Goal: Information Seeking & Learning: Learn about a topic

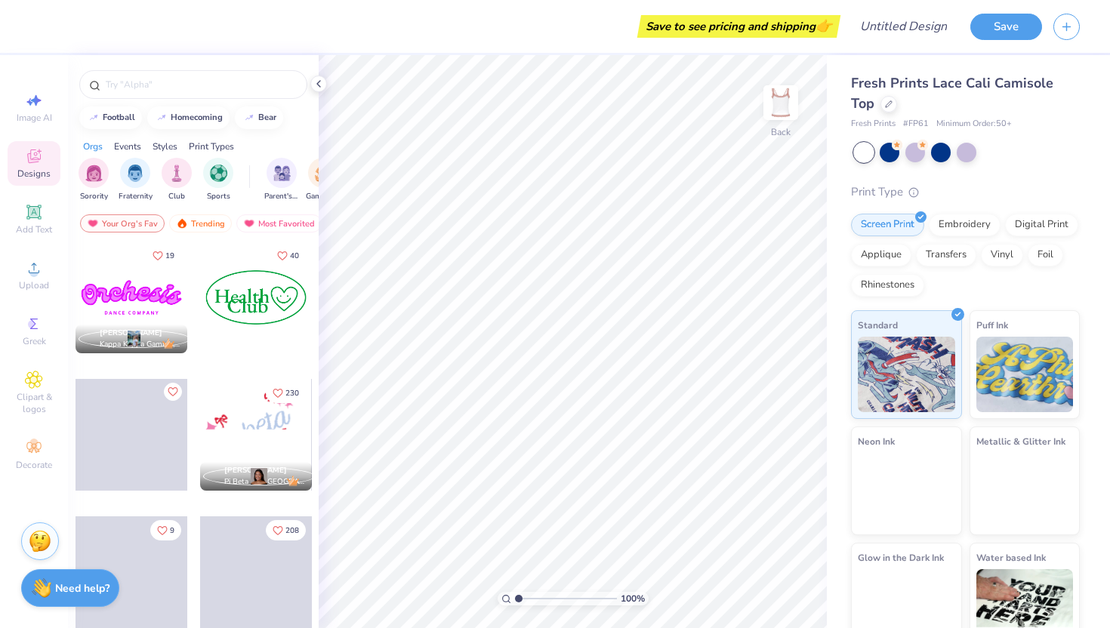
scroll to position [1927, 0]
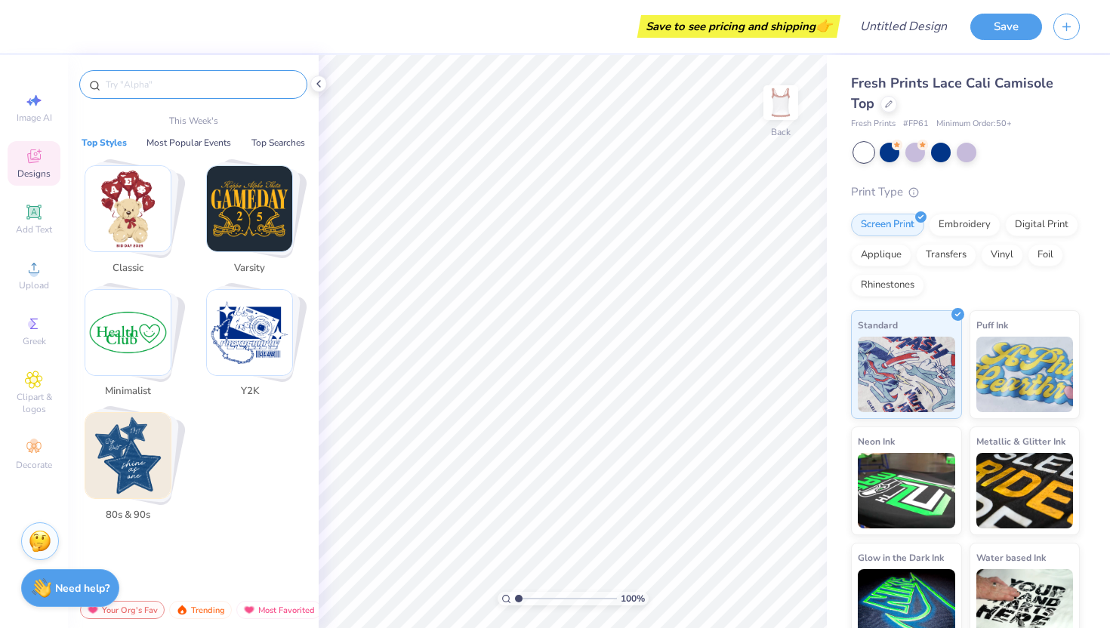
click at [134, 82] on input "text" at bounding box center [200, 84] width 193 height 15
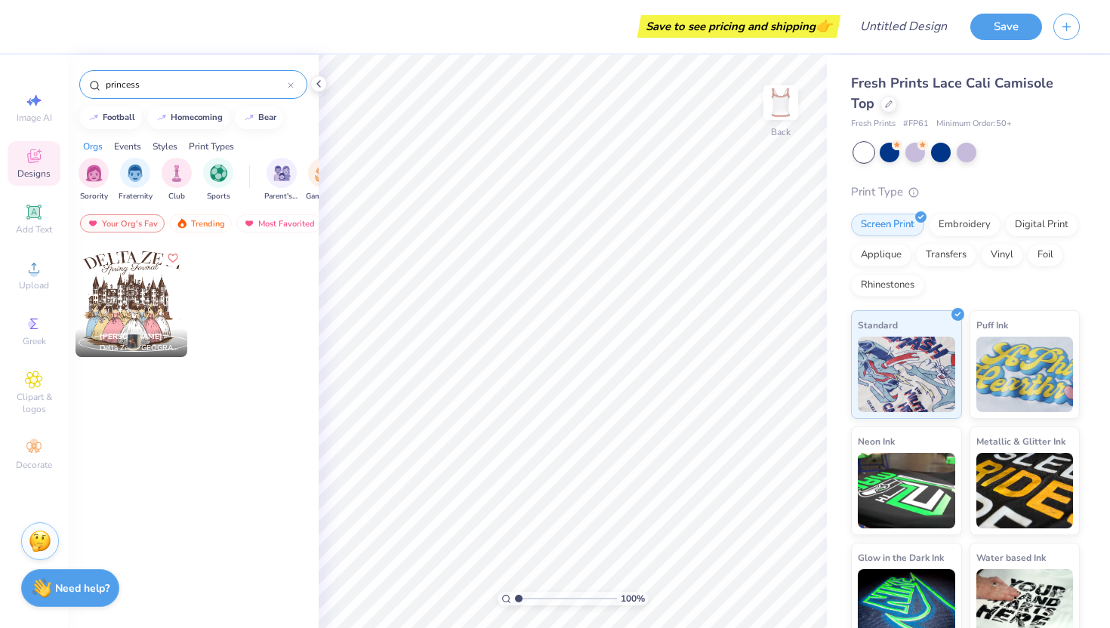
click at [159, 81] on input "princess" at bounding box center [196, 84] width 184 height 15
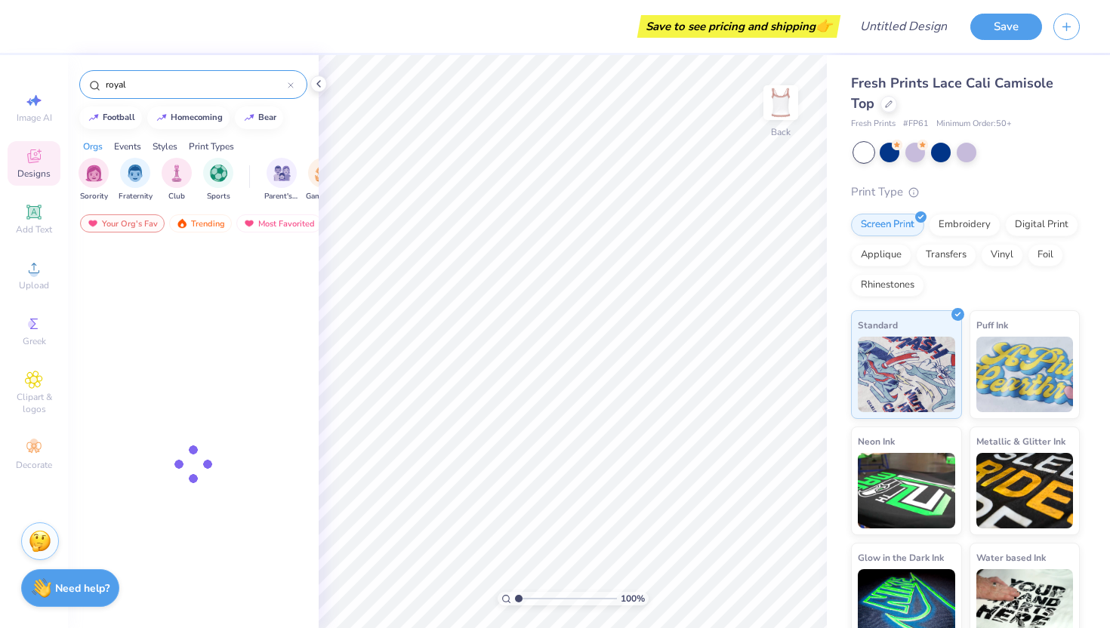
type input "royal"
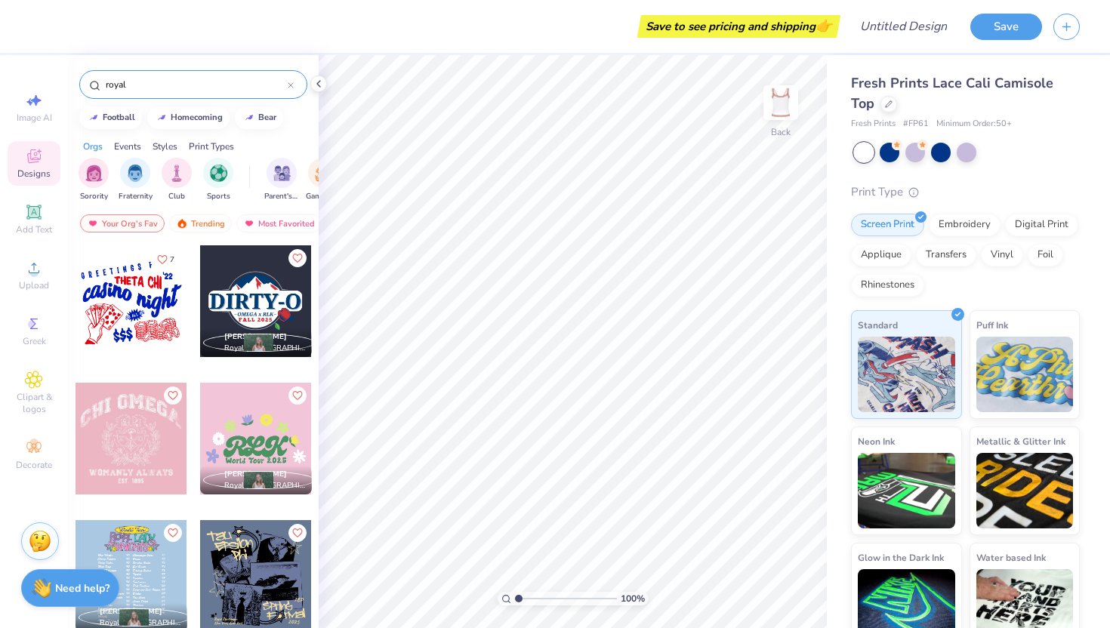
click at [153, 91] on input "royal" at bounding box center [196, 84] width 184 height 15
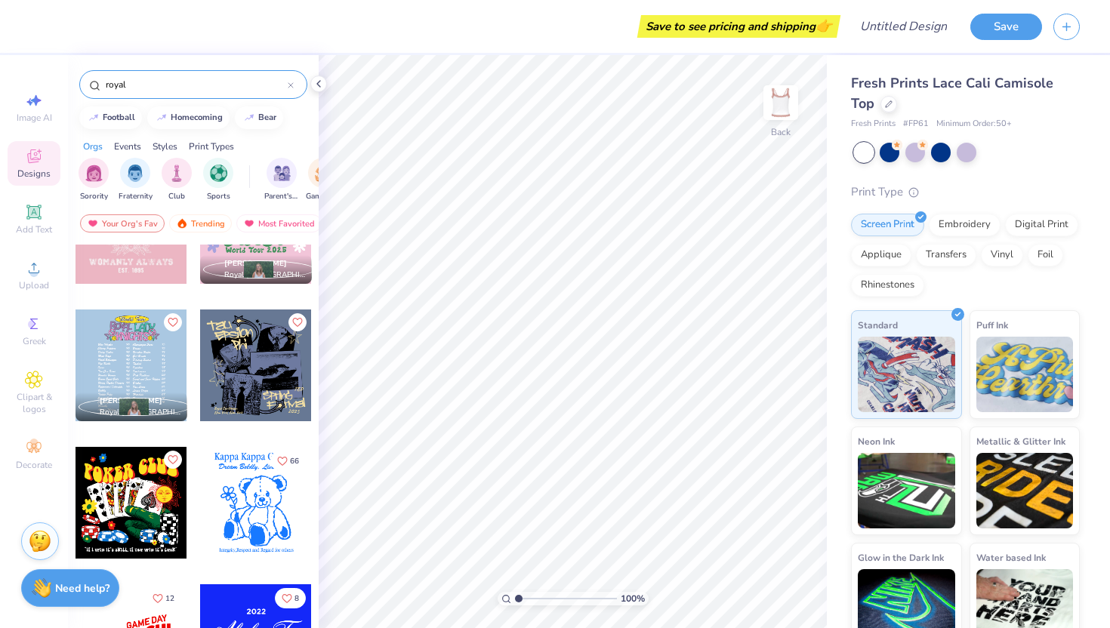
scroll to position [217, 0]
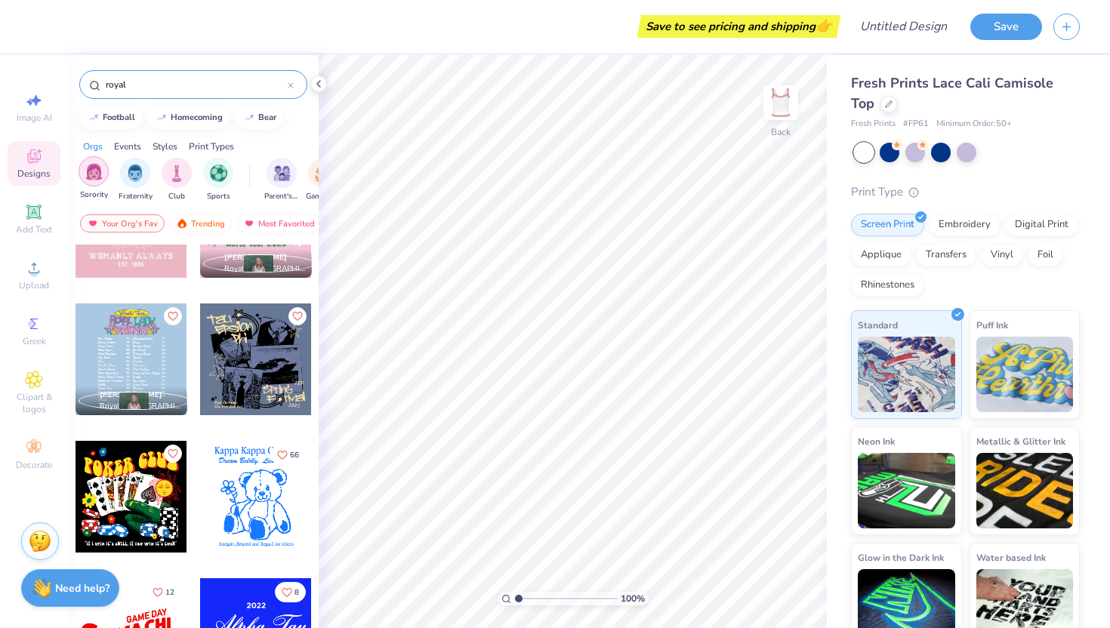
click at [94, 175] on img "filter for Sorority" at bounding box center [93, 171] width 17 height 17
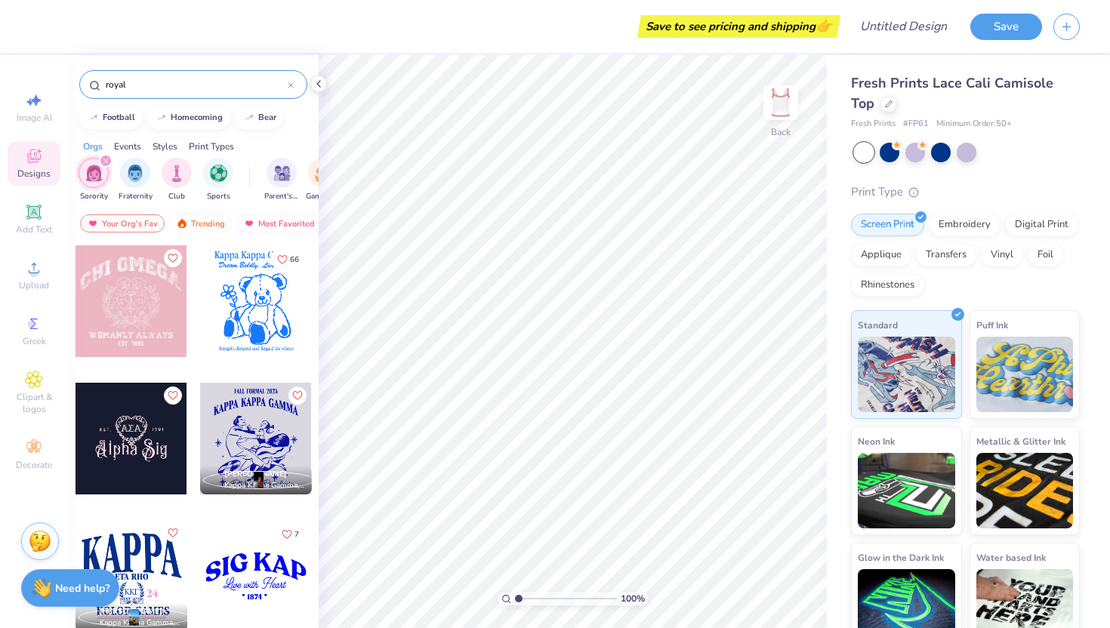
click at [285, 88] on input "royal" at bounding box center [196, 84] width 184 height 15
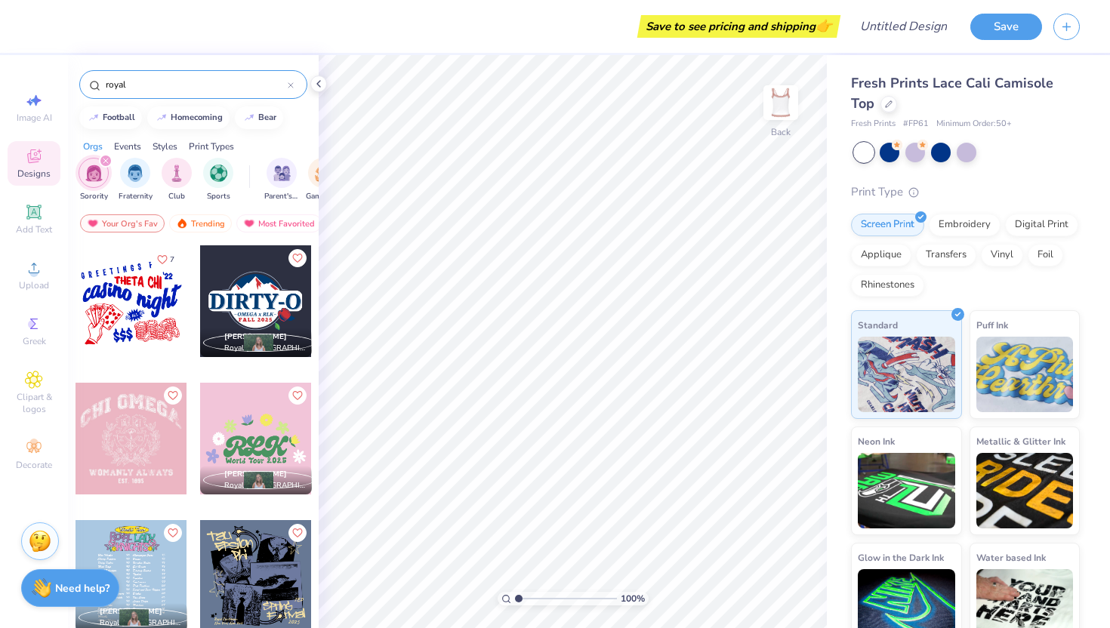
click at [291, 84] on icon at bounding box center [291, 85] width 6 height 6
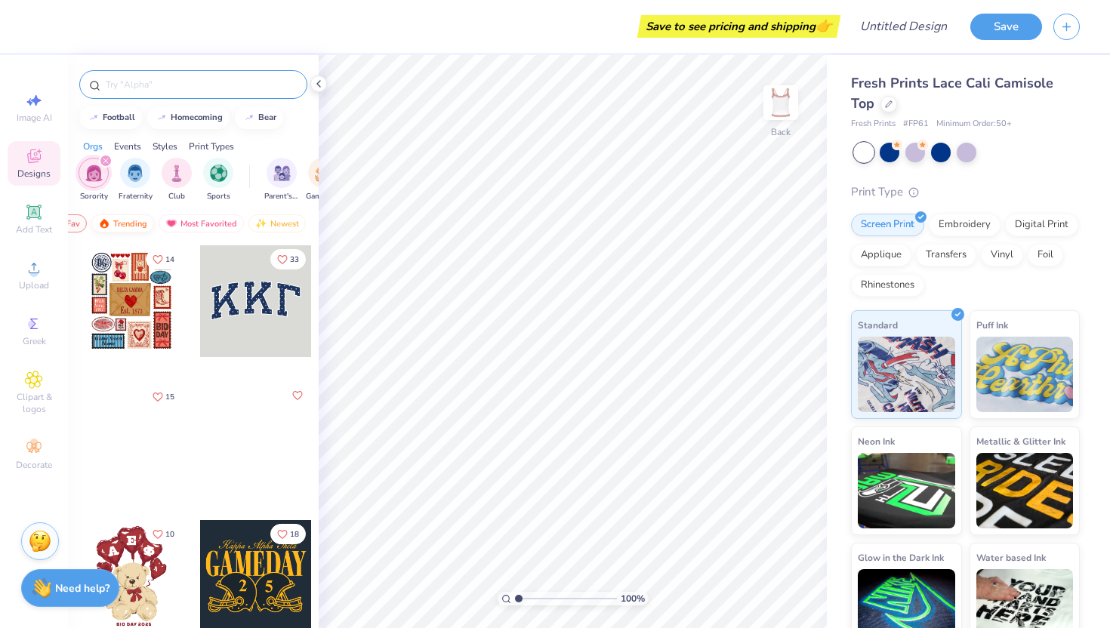
scroll to position [0, 88]
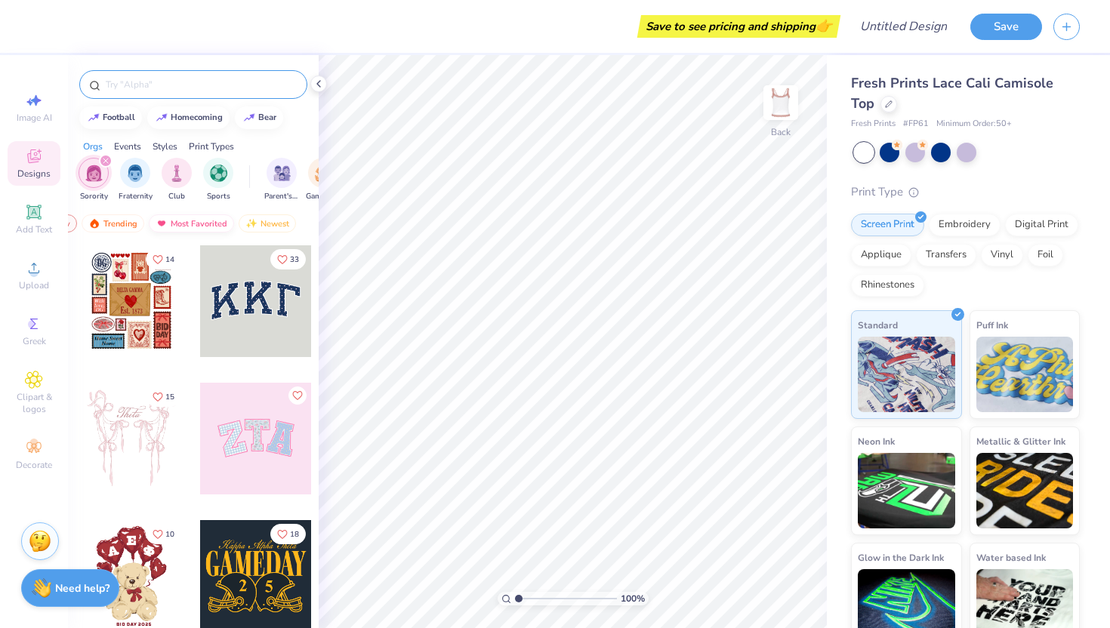
click at [175, 223] on div "Most Favorited" at bounding box center [191, 223] width 85 height 18
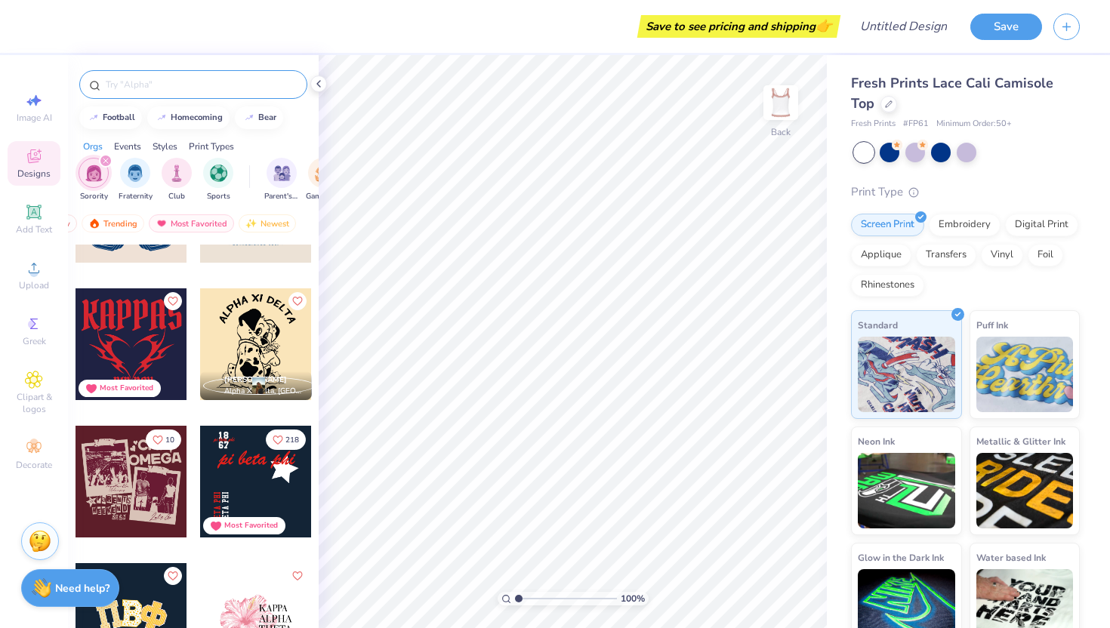
scroll to position [2712, 0]
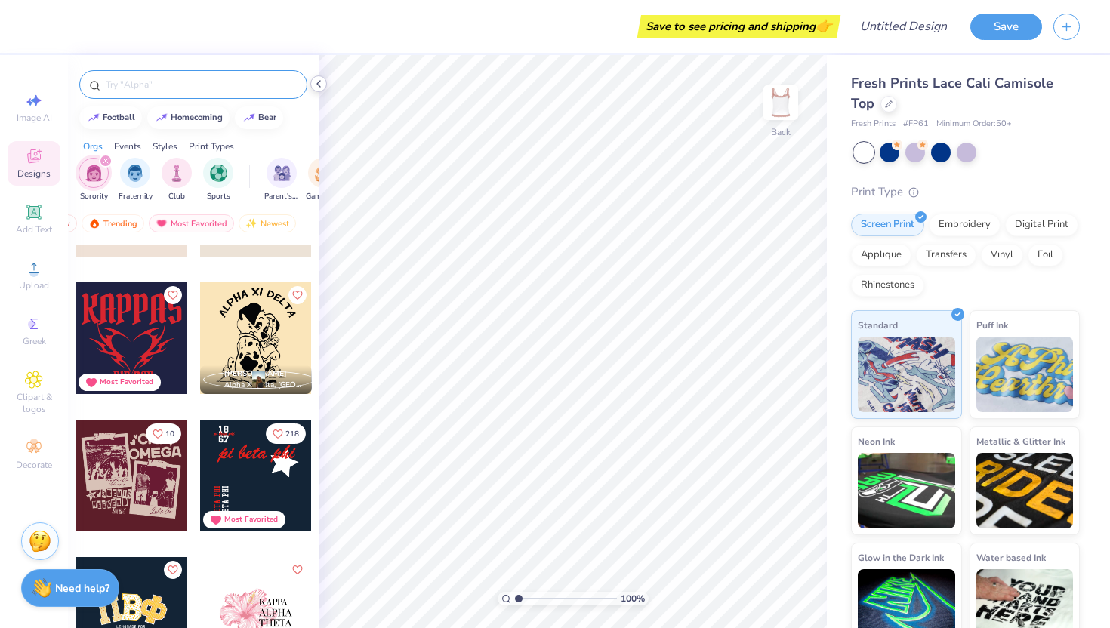
click at [322, 85] on icon at bounding box center [319, 84] width 12 height 12
